Goal: Transaction & Acquisition: Purchase product/service

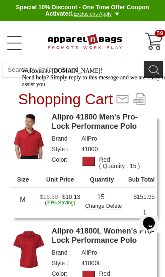
click at [11, 149] on img at bounding box center [28, 135] width 37 height 46
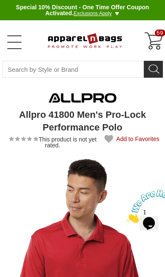
type input "UPDATE CART"
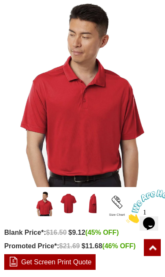
scroll to position [155, 0]
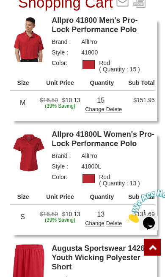
scroll to position [97, 0]
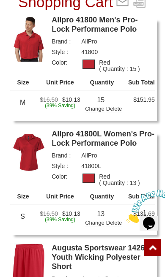
click at [28, 156] on img at bounding box center [28, 152] width 37 height 46
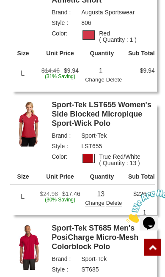
scroll to position [494, 0]
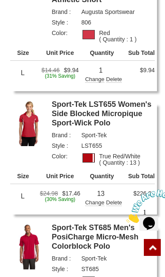
click at [27, 247] on img at bounding box center [28, 246] width 37 height 46
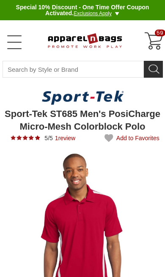
type input "UPDATE CART"
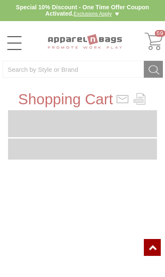
type input "7A4H47"
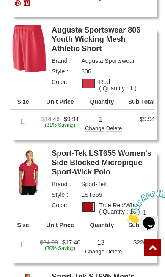
click at [114, 159] on link "Sport-Tek LST655 Women's Side Blocked Micropique Sport-Wick Polo" at bounding box center [102, 163] width 103 height 28
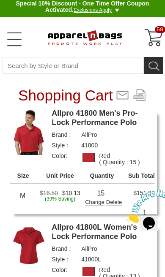
scroll to position [4, 0]
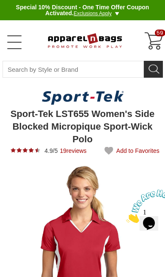
type input "UPDATE CART"
type input "See Next 12 Reviews"
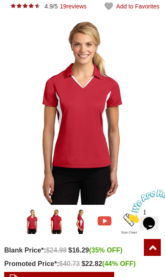
scroll to position [146, 0]
